Goal: Find specific page/section: Find specific page/section

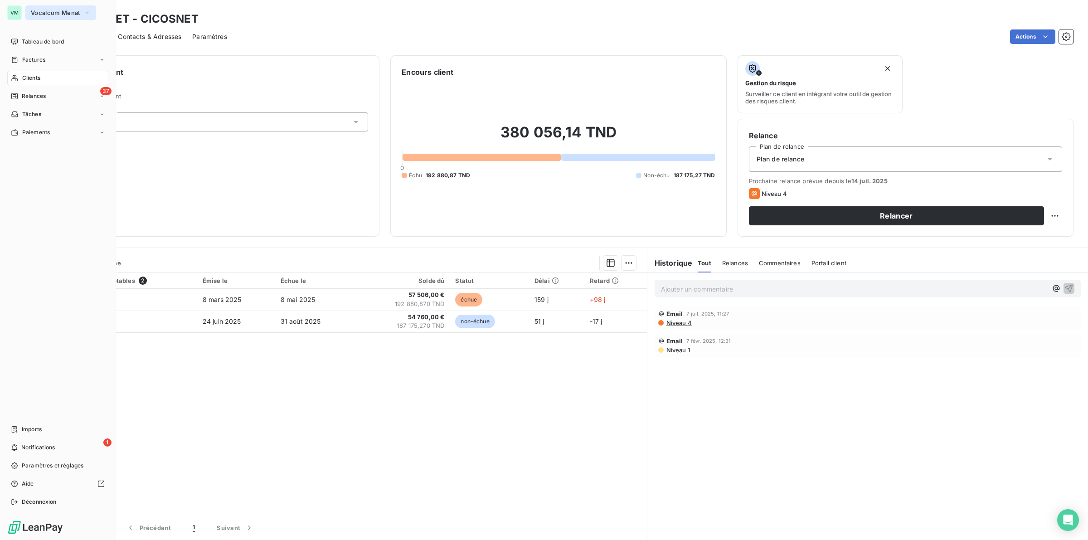
click at [79, 8] on button "Vocalcom Menat" at bounding box center [60, 12] width 71 height 15
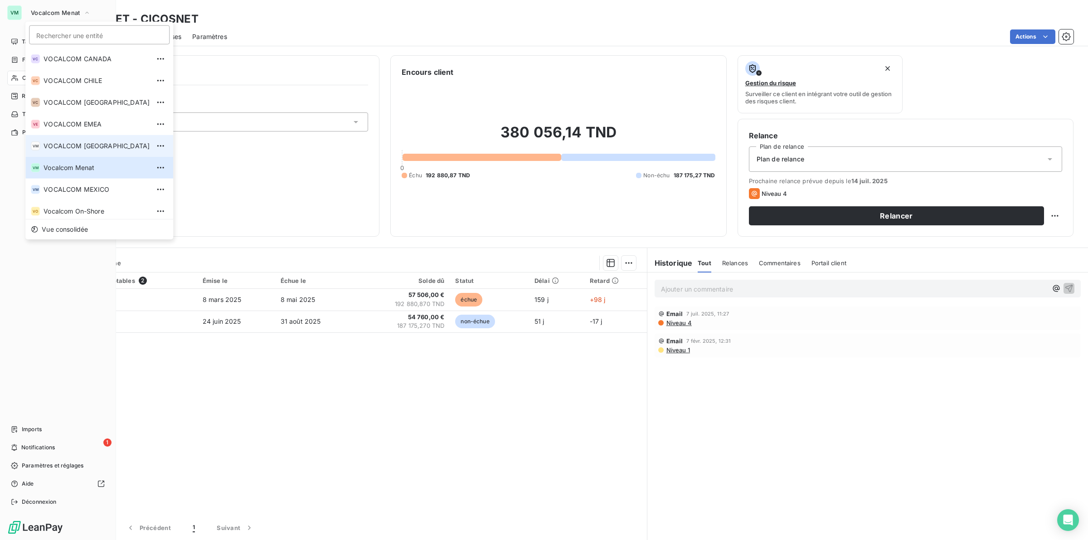
scroll to position [103, 0]
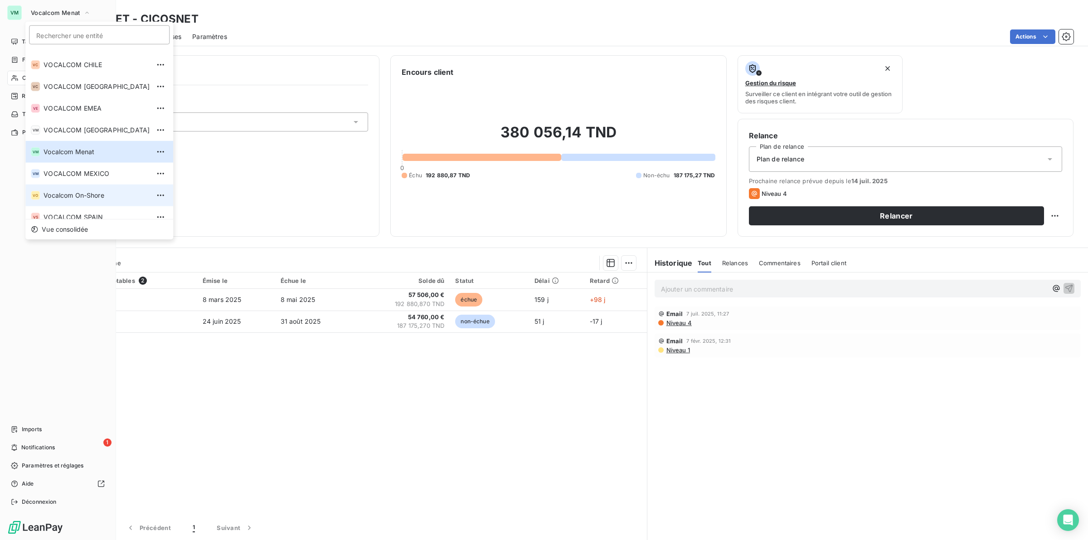
click at [74, 195] on span "Vocalcom On-Shore" at bounding box center [97, 195] width 106 height 9
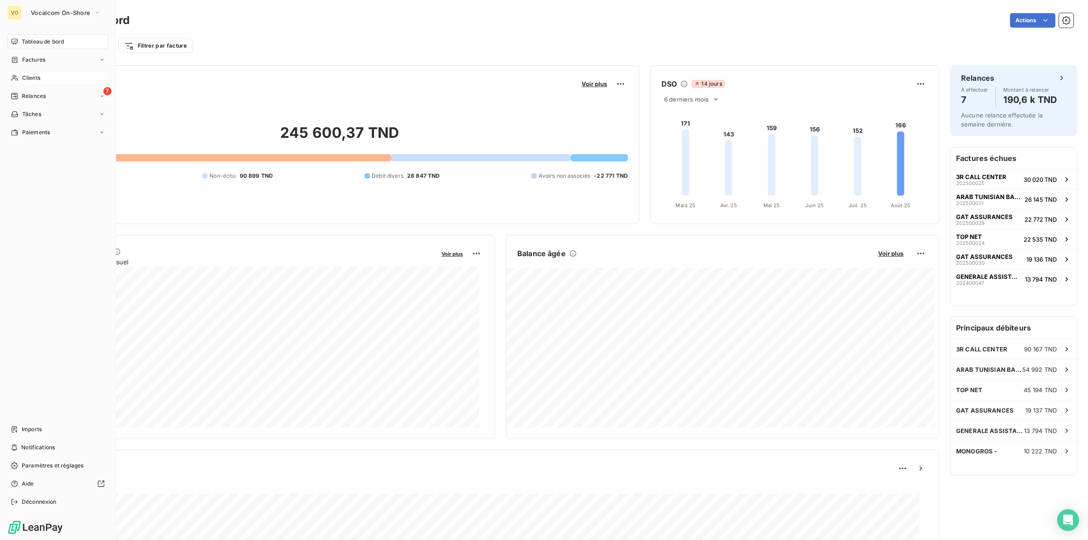
click at [29, 74] on span "Clients" at bounding box center [31, 78] width 18 height 8
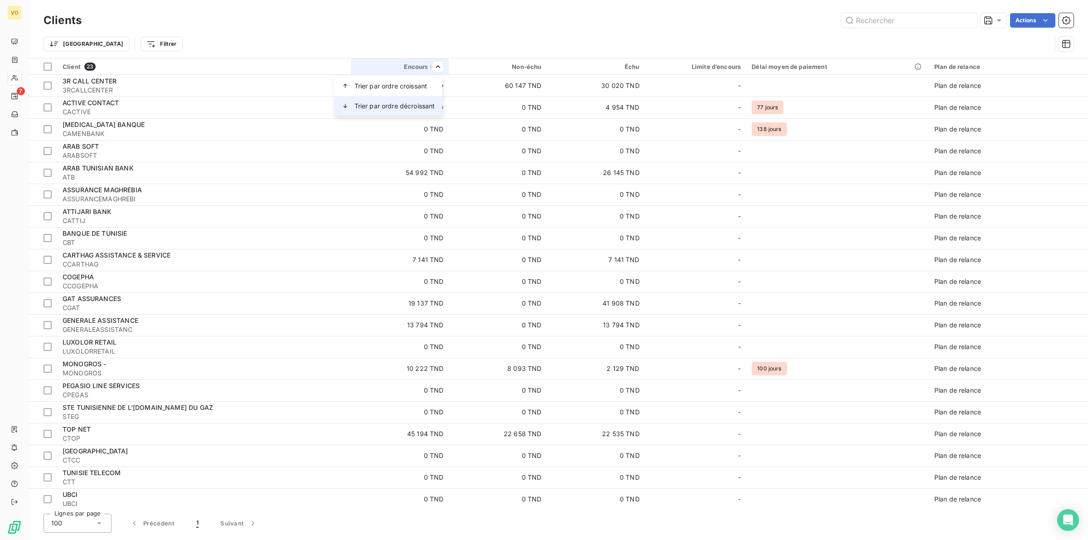
click at [411, 103] on span "Trier par ordre décroissant" at bounding box center [395, 106] width 81 height 9
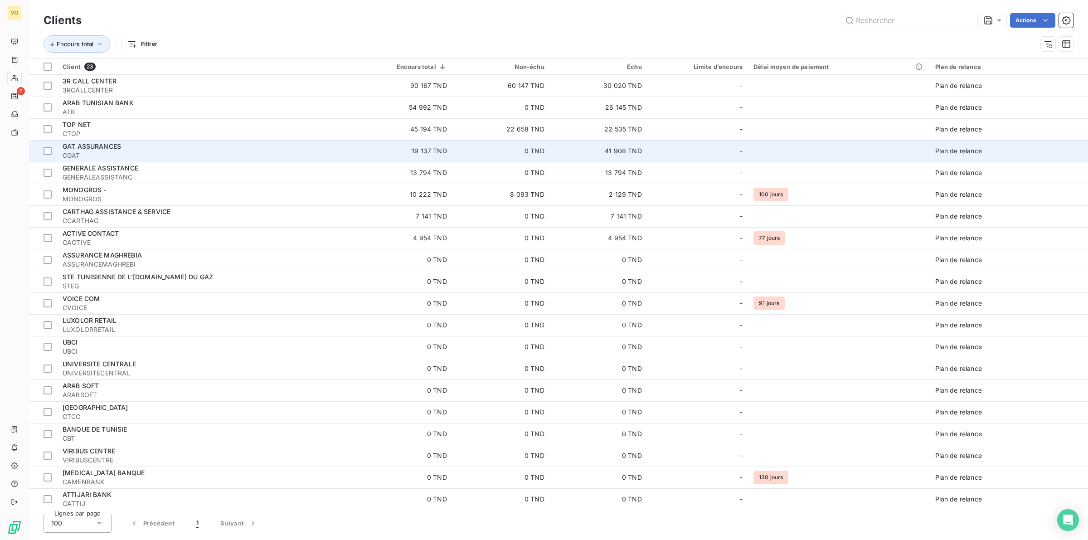
click at [91, 151] on span "CGAT" at bounding box center [204, 155] width 282 height 9
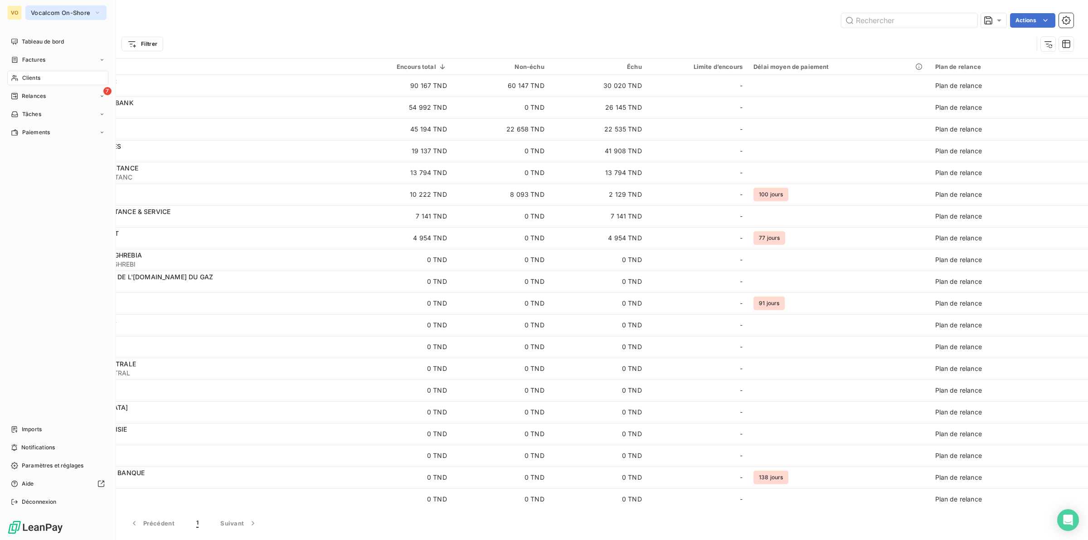
click at [44, 14] on span "Vocalcom On-Shore" at bounding box center [60, 12] width 59 height 7
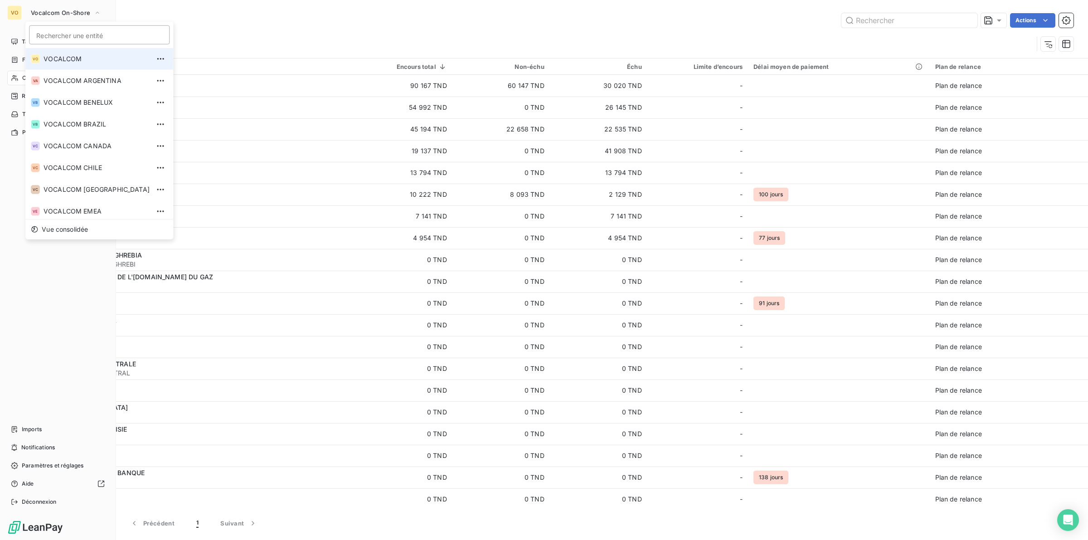
click at [86, 59] on span "VOCALCOM" at bounding box center [97, 58] width 106 height 9
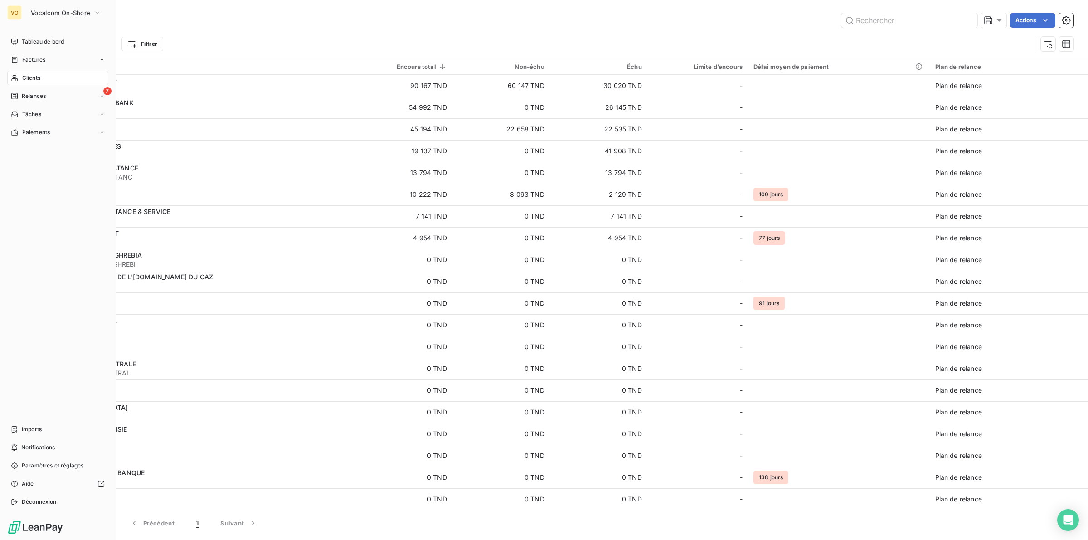
type input "centre"
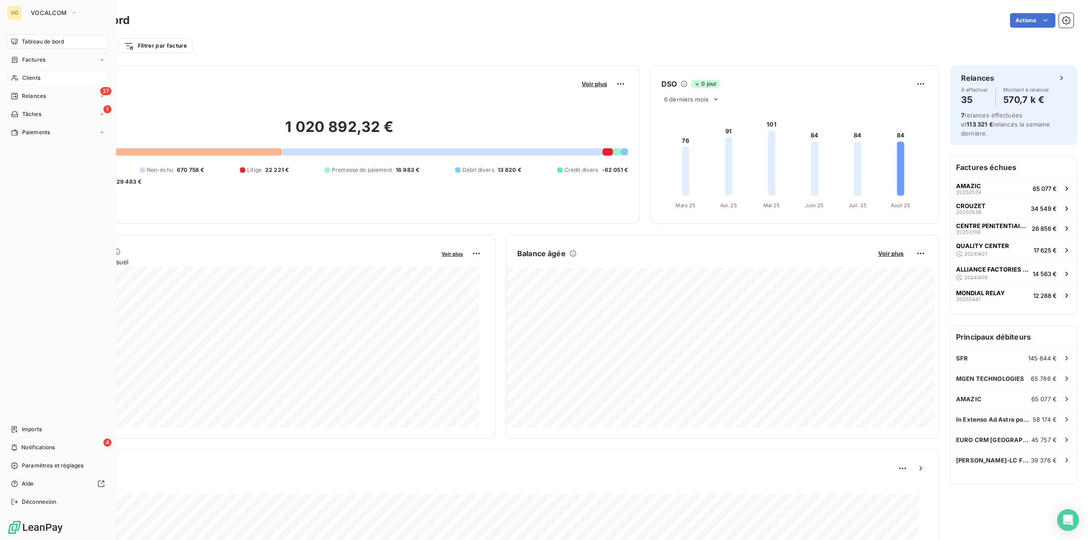
click at [26, 78] on span "Clients" at bounding box center [31, 78] width 18 height 8
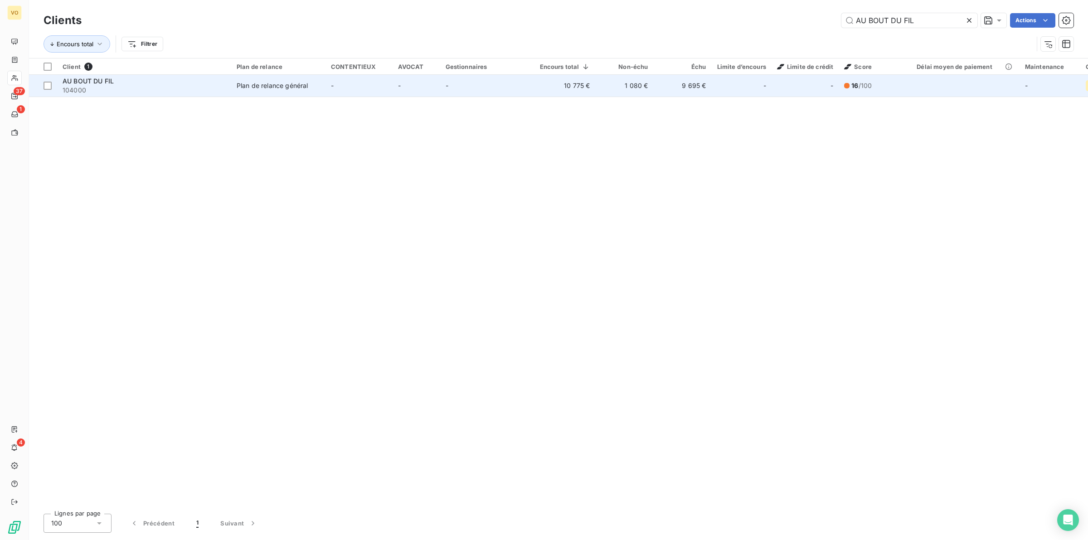
type input "AU BOUT DU FIL"
click at [262, 84] on div "Plan de relance général" at bounding box center [272, 85] width 71 height 9
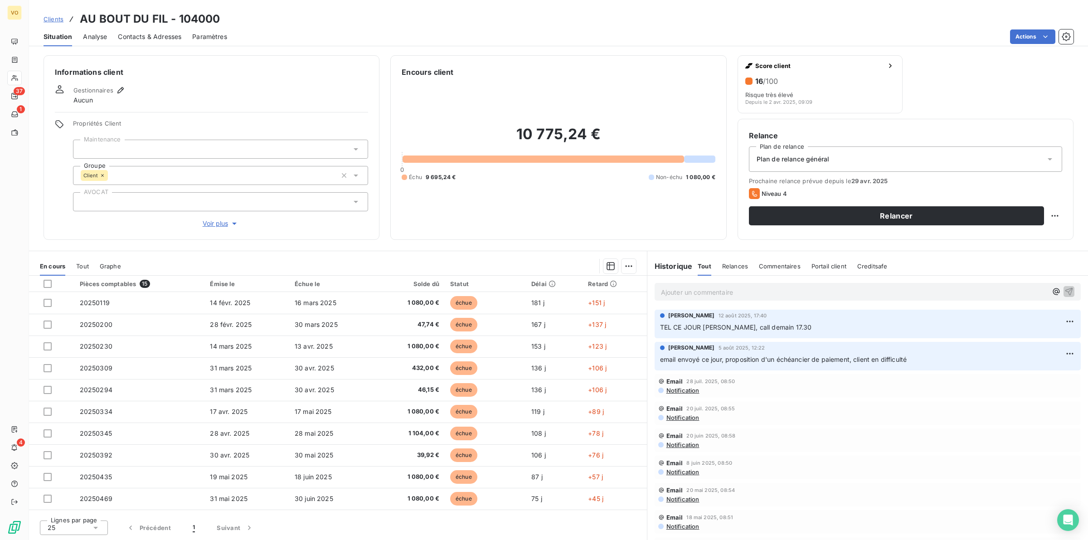
click at [139, 34] on span "Contacts & Adresses" at bounding box center [149, 36] width 63 height 9
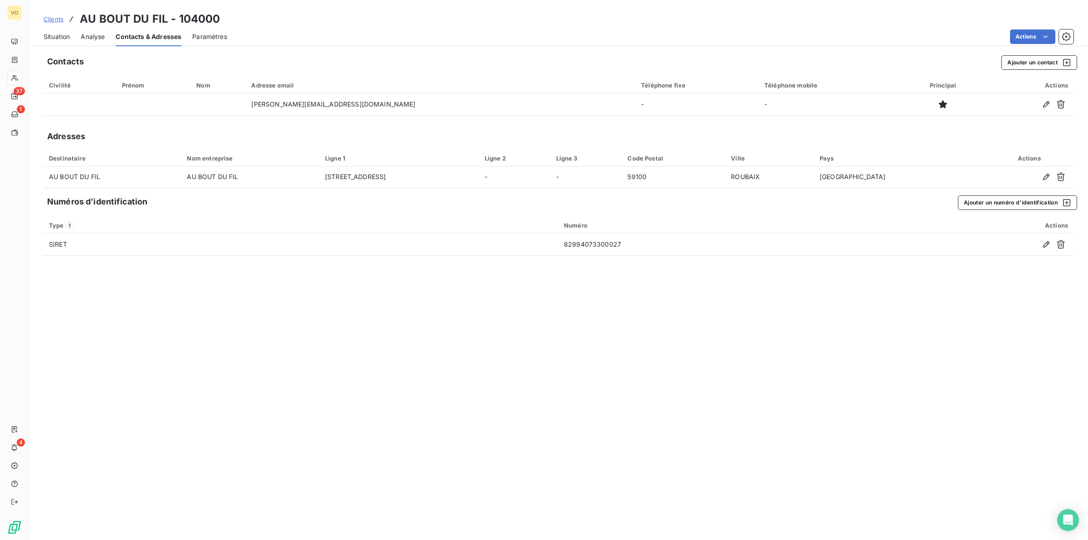
click at [63, 35] on span "Situation" at bounding box center [57, 36] width 26 height 9
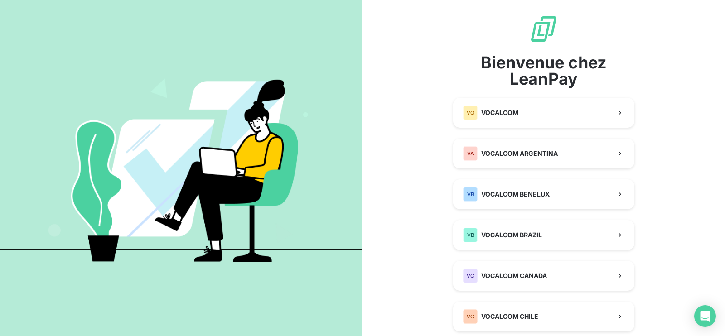
click at [165, 108] on img at bounding box center [181, 167] width 363 height 227
